Goal: Task Accomplishment & Management: Use online tool/utility

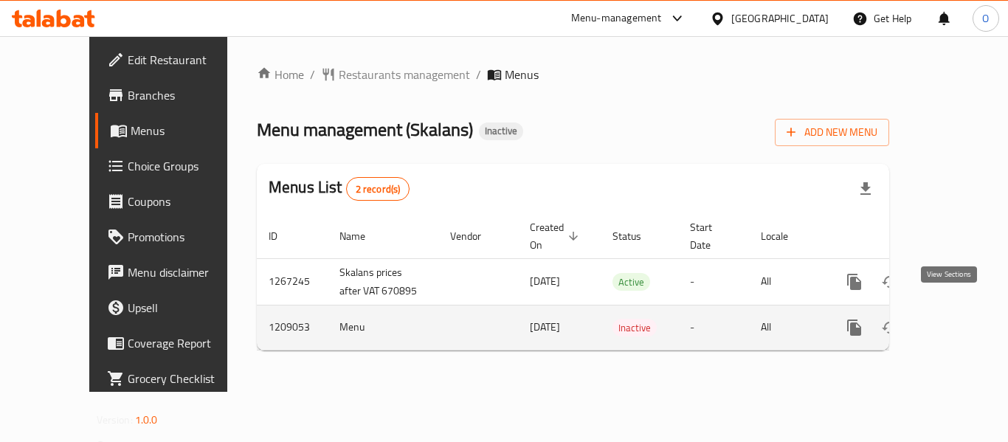
click at [956, 319] on icon "enhanced table" at bounding box center [961, 328] width 18 height 18
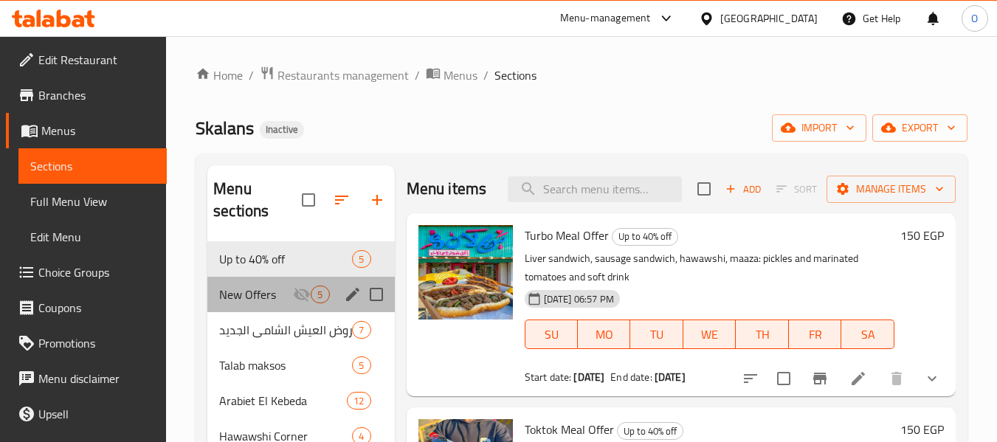
click at [275, 306] on div "New Offers 5" at bounding box center [300, 294] width 187 height 35
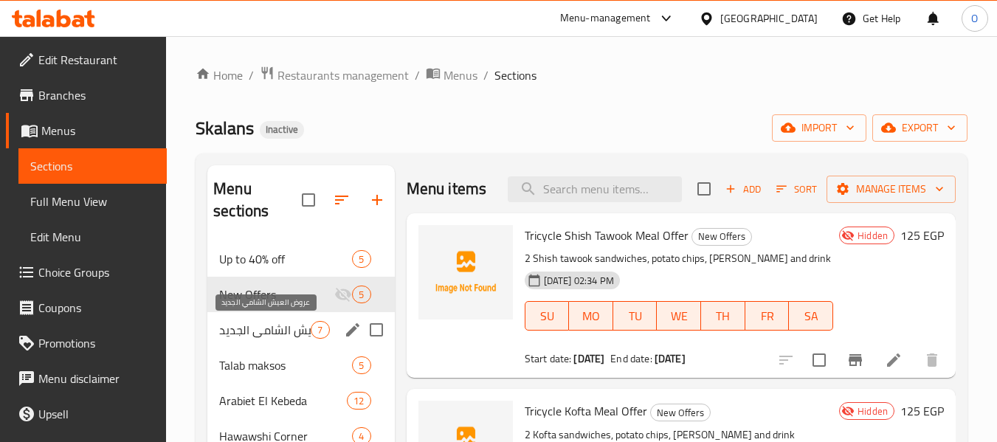
click at [283, 331] on span "عروض العيش الشامي الجديد" at bounding box center [265, 330] width 92 height 18
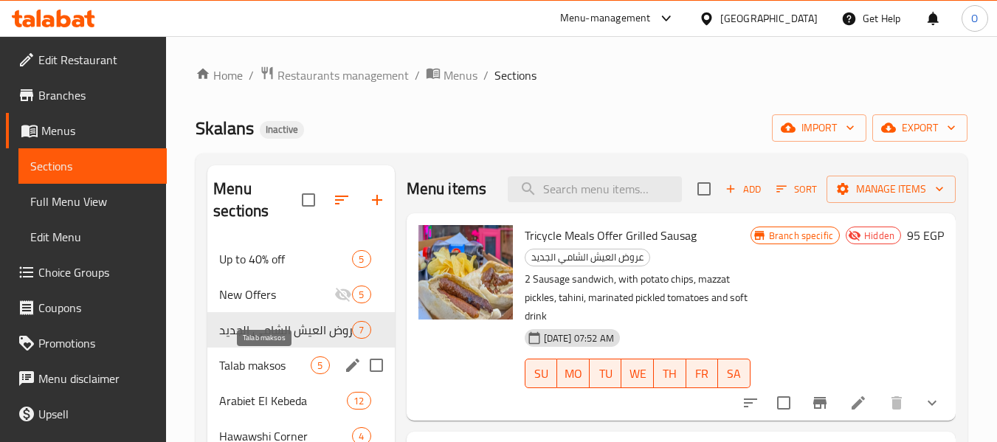
click at [263, 370] on span "Talab maksos" at bounding box center [265, 365] width 92 height 18
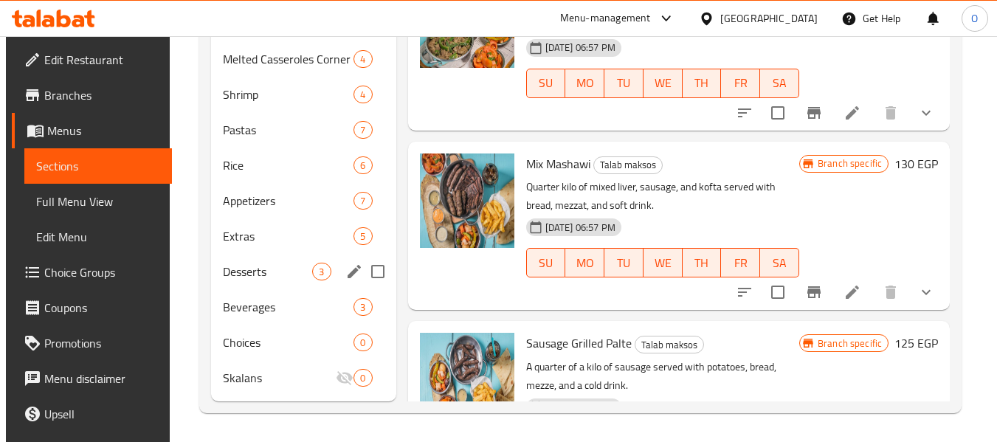
scroll to position [413, 0]
click at [256, 241] on span "Extras" at bounding box center [267, 236] width 89 height 18
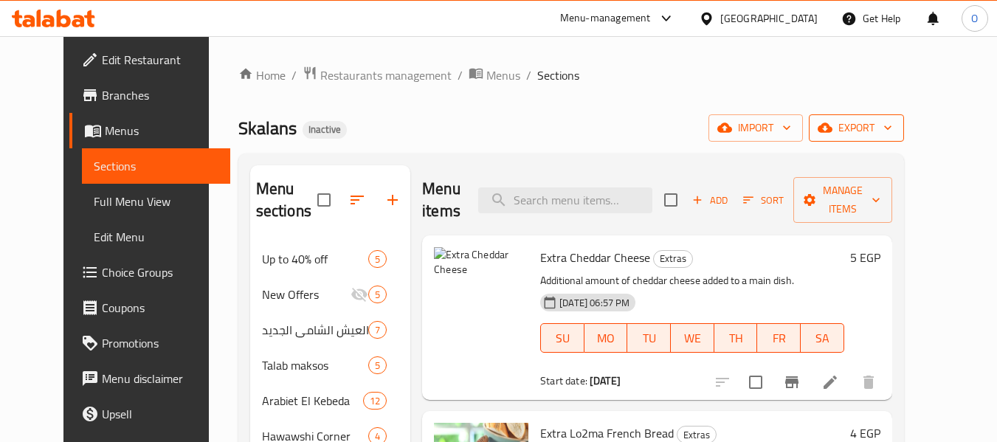
click at [892, 129] on span "export" at bounding box center [857, 128] width 72 height 18
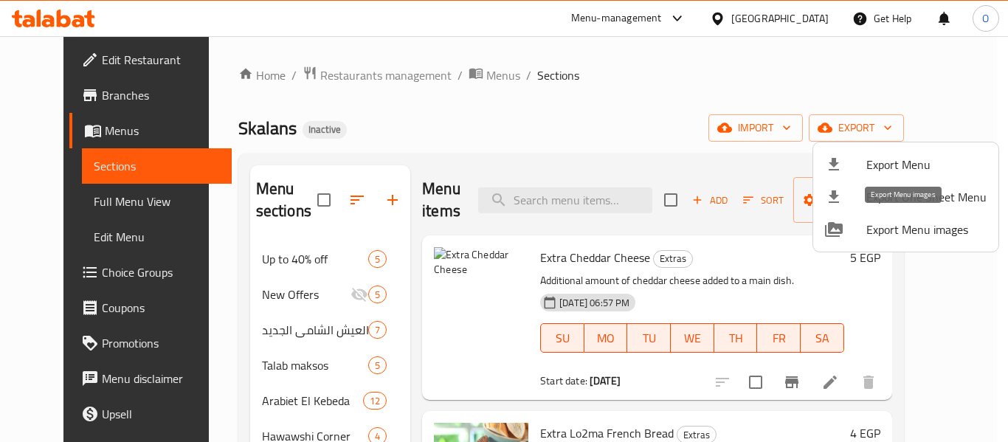
click at [919, 243] on li "Export Menu images" at bounding box center [905, 229] width 185 height 32
click at [466, 322] on div at bounding box center [504, 221] width 1008 height 442
